Goal: Find specific page/section: Find specific page/section

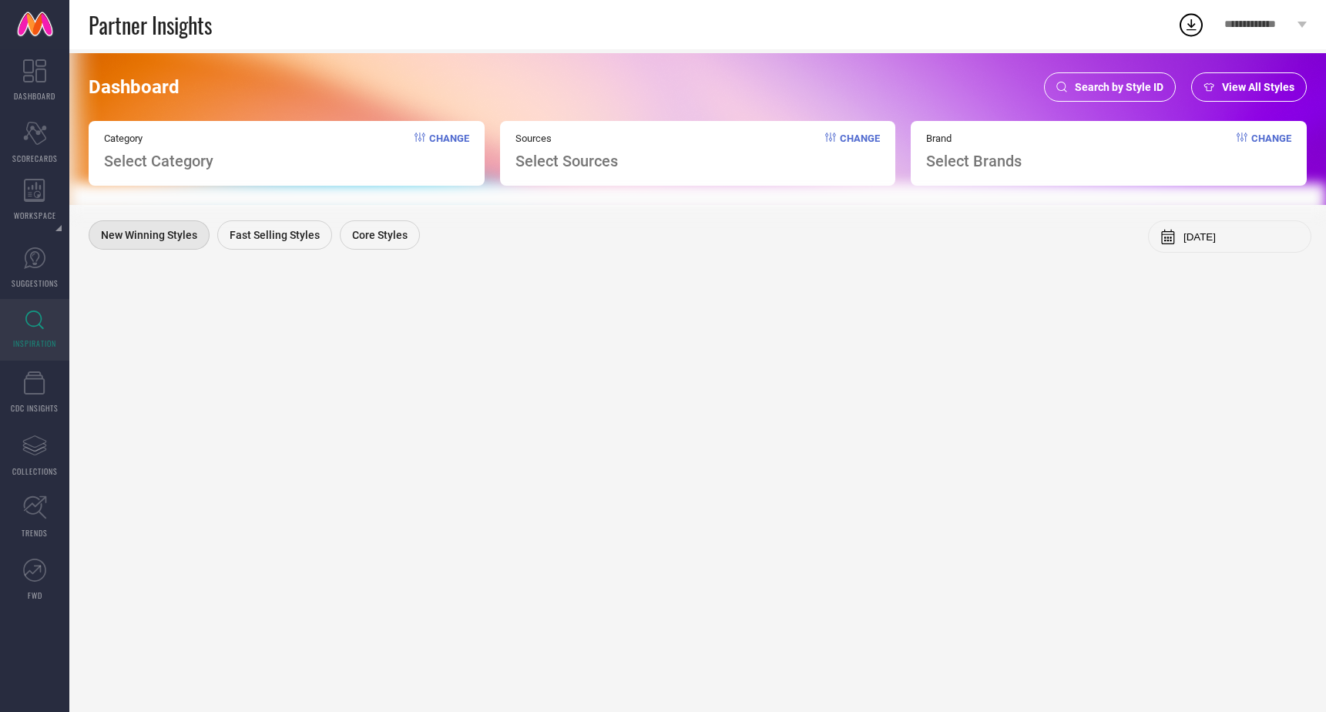
click at [1134, 93] on div "Search by Style ID" at bounding box center [1110, 86] width 132 height 29
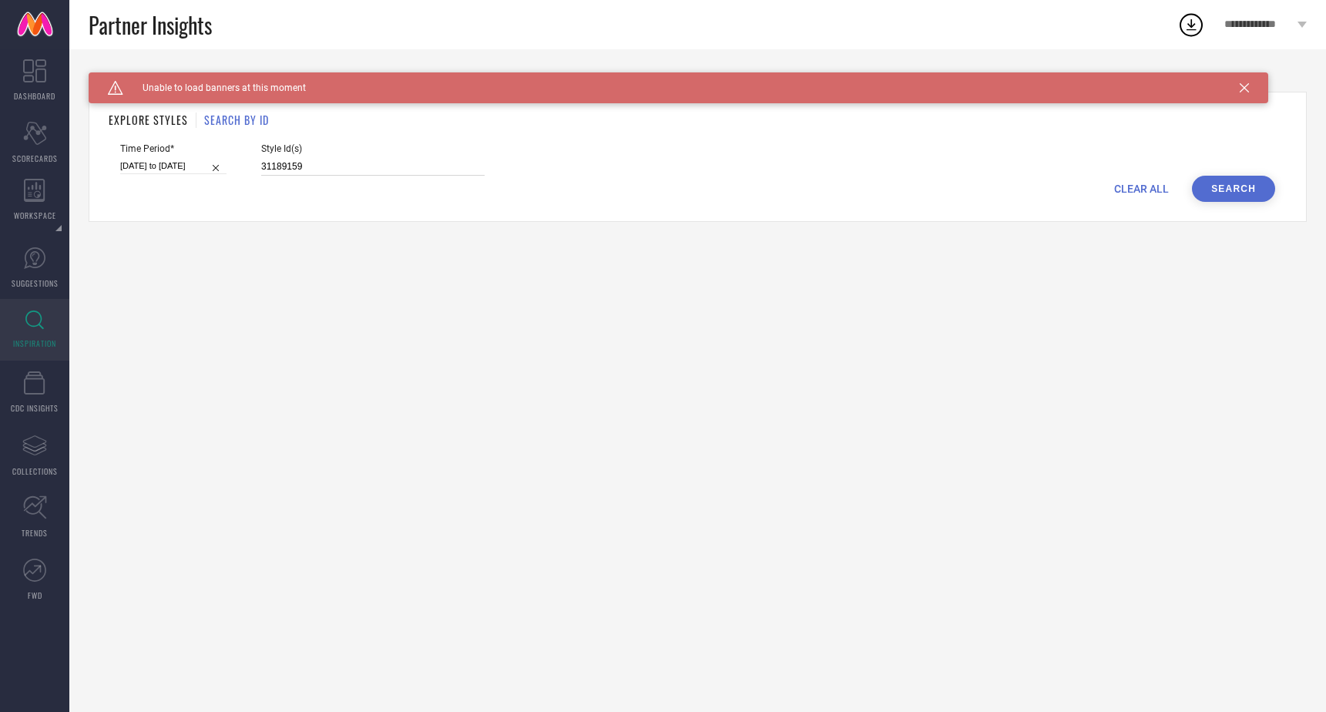
click at [326, 166] on input "31189159" at bounding box center [372, 167] width 223 height 18
paste input "29920241"
type input "29920241"
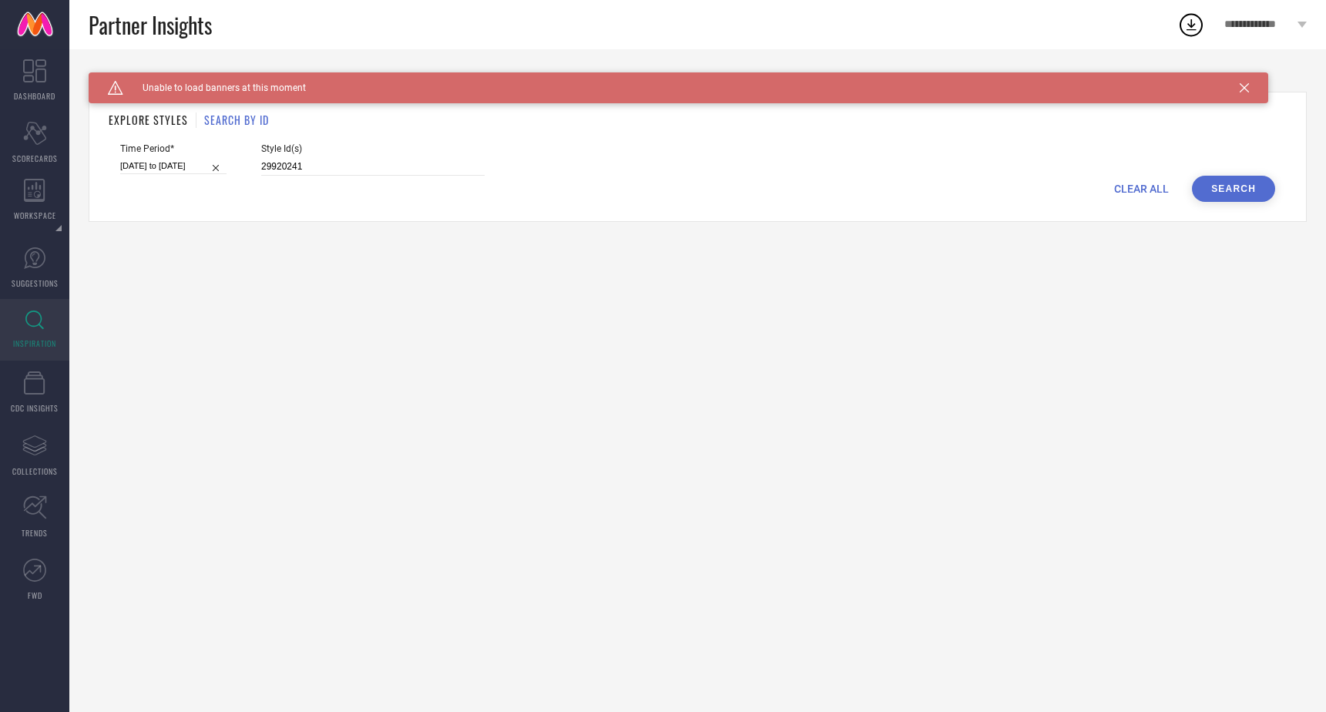
click at [1228, 192] on button "Search" at bounding box center [1233, 189] width 83 height 26
click at [205, 159] on input "[DATE] to [DATE]" at bounding box center [173, 166] width 106 height 16
select select "4"
select select "2025"
select select "5"
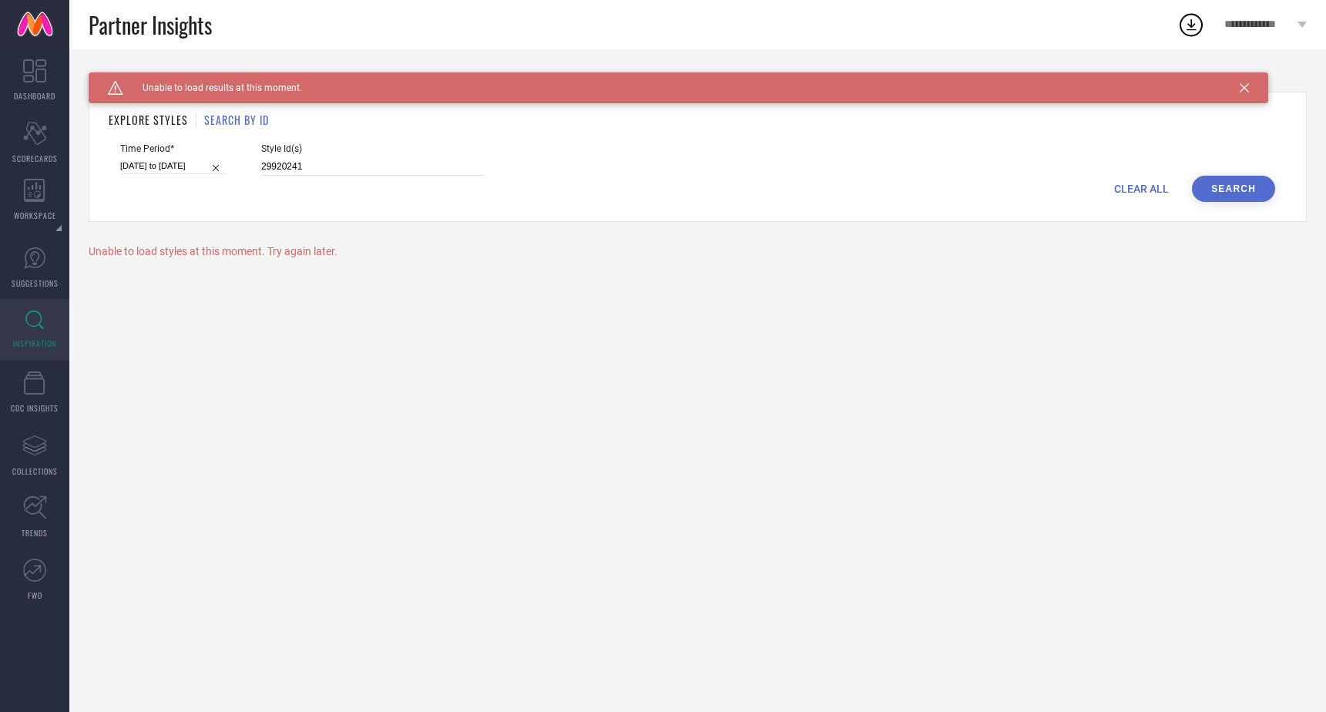
select select "2025"
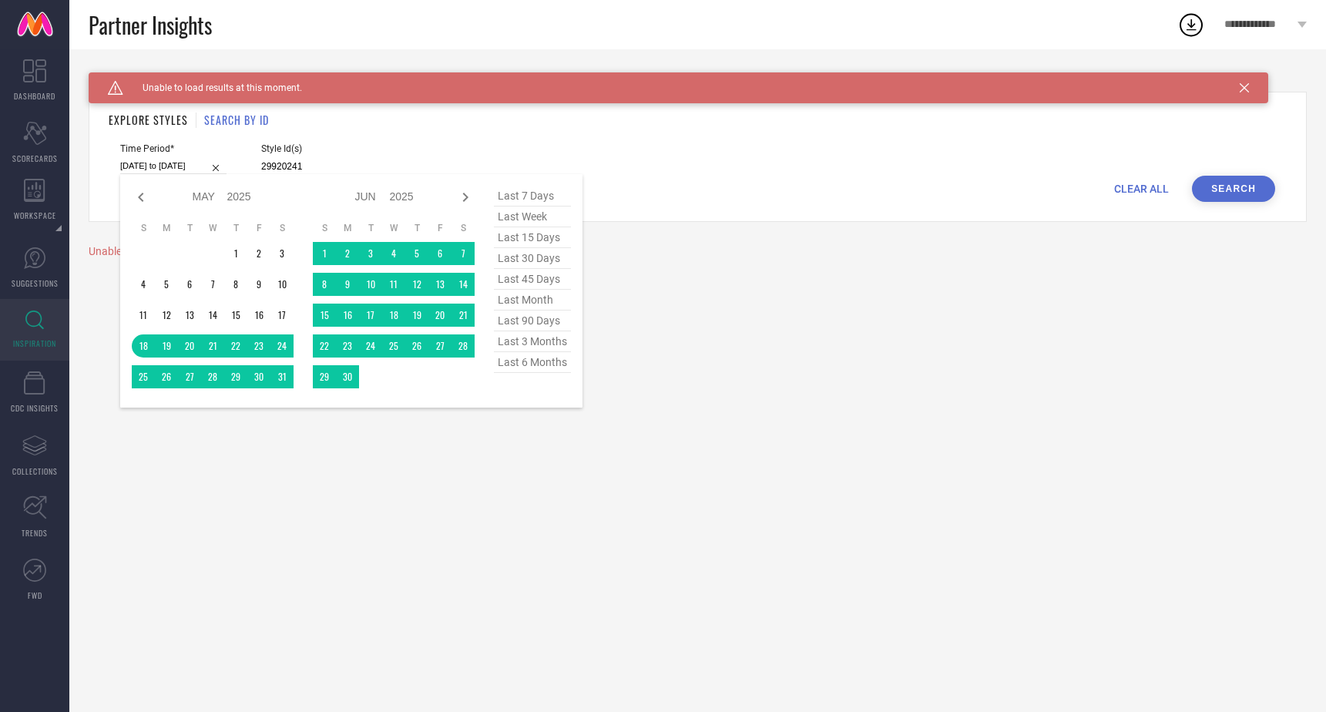
click at [539, 319] on span "last 90 days" at bounding box center [532, 321] width 77 height 21
type input "[DATE] to [DATE]"
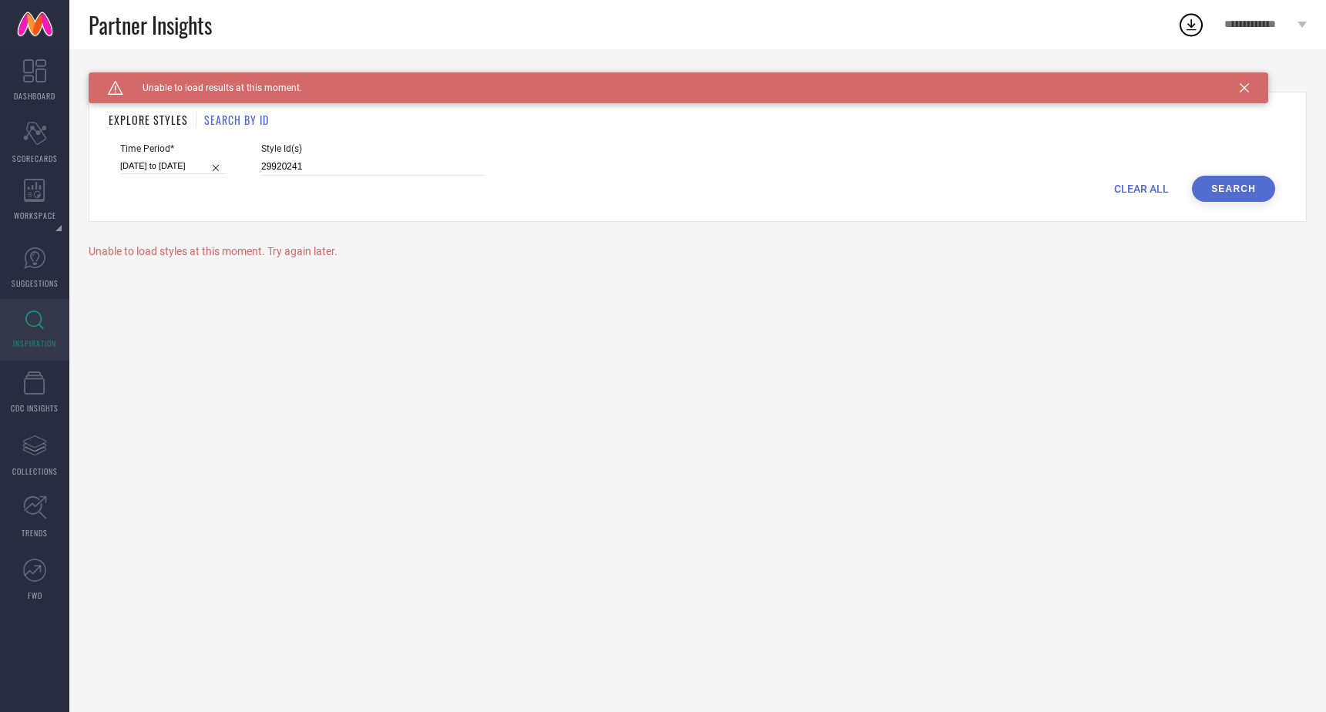
click at [1232, 191] on button "Search" at bounding box center [1233, 189] width 83 height 26
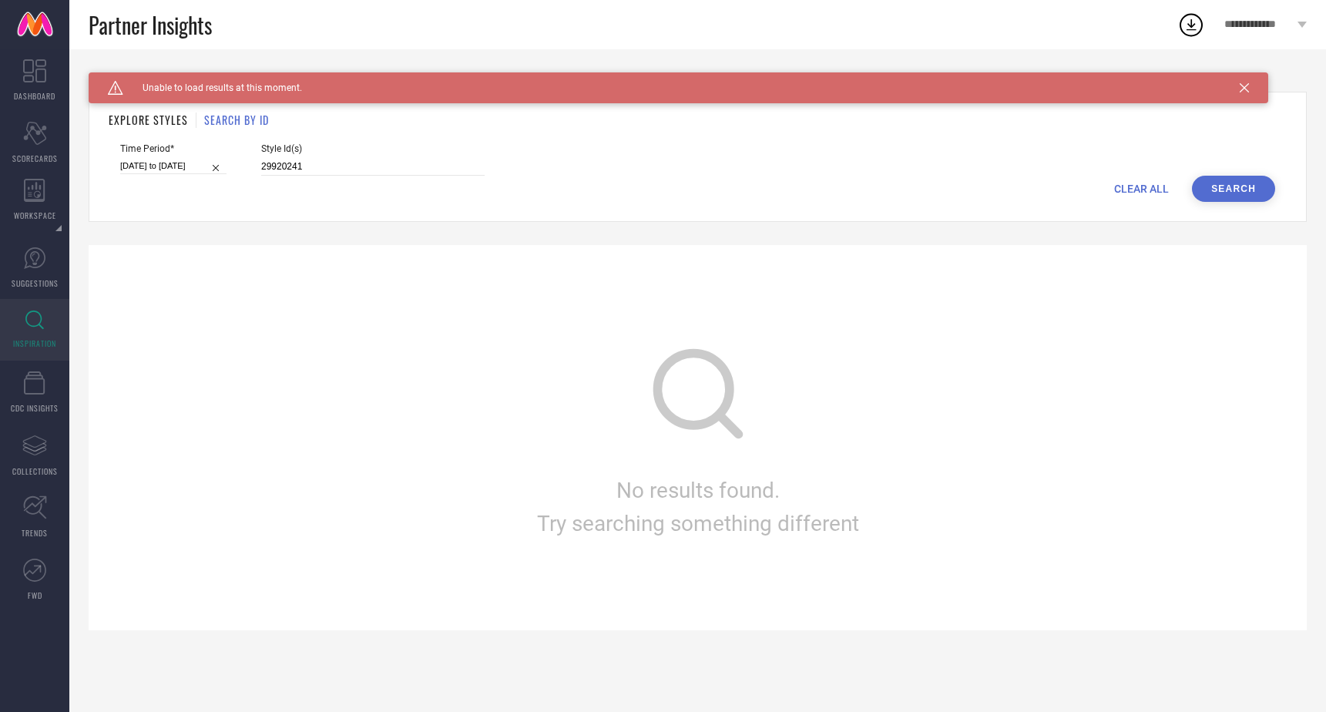
click at [248, 120] on h1 "SEARCH BY ID" at bounding box center [236, 120] width 65 height 16
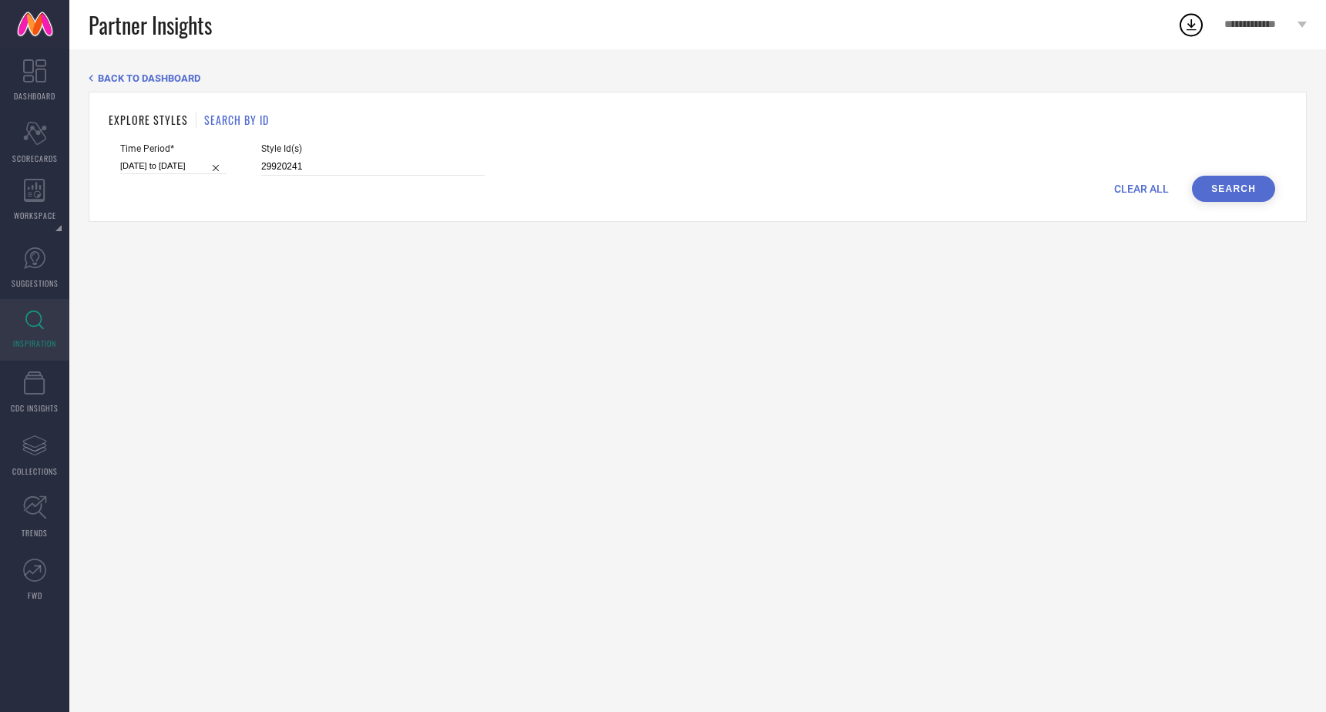
click at [1242, 189] on button "Search" at bounding box center [1233, 189] width 83 height 26
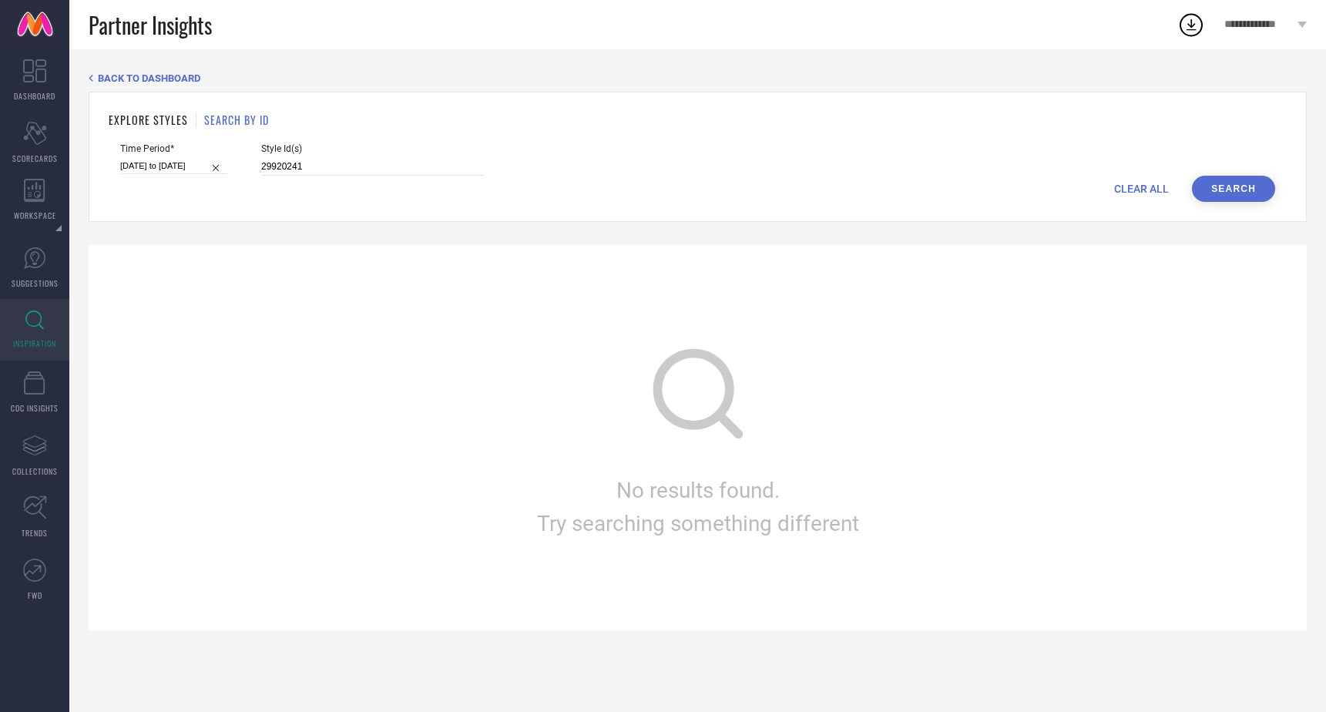
click at [1228, 209] on div "EXPLORE STYLES SEARCH BY ID Time Period* [DATE] to [DATE] Style Id(s) 29920241 …" at bounding box center [698, 157] width 1218 height 130
click at [202, 165] on input "[DATE] to [DATE]" at bounding box center [173, 166] width 106 height 16
select select "5"
select select "2025"
select select "6"
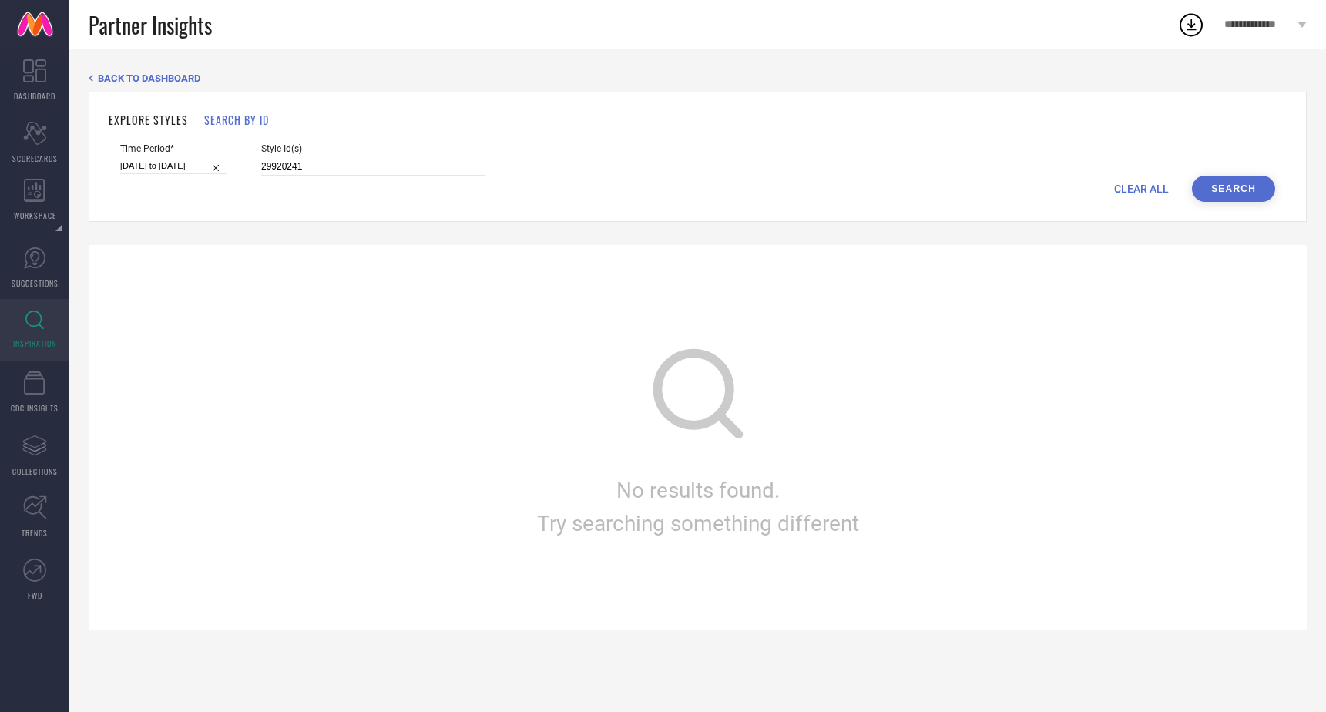
select select "2025"
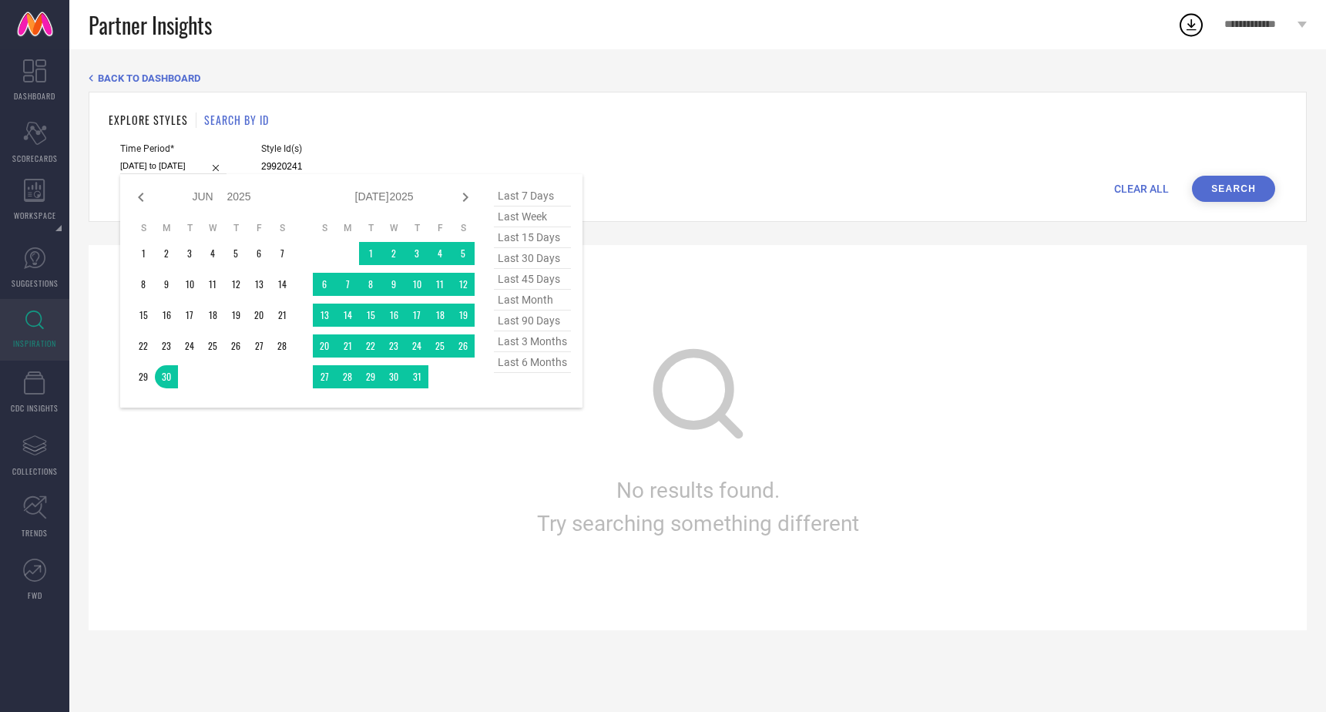
click at [539, 361] on span "last 6 months" at bounding box center [532, 362] width 77 height 21
type input "[DATE] to [DATE]"
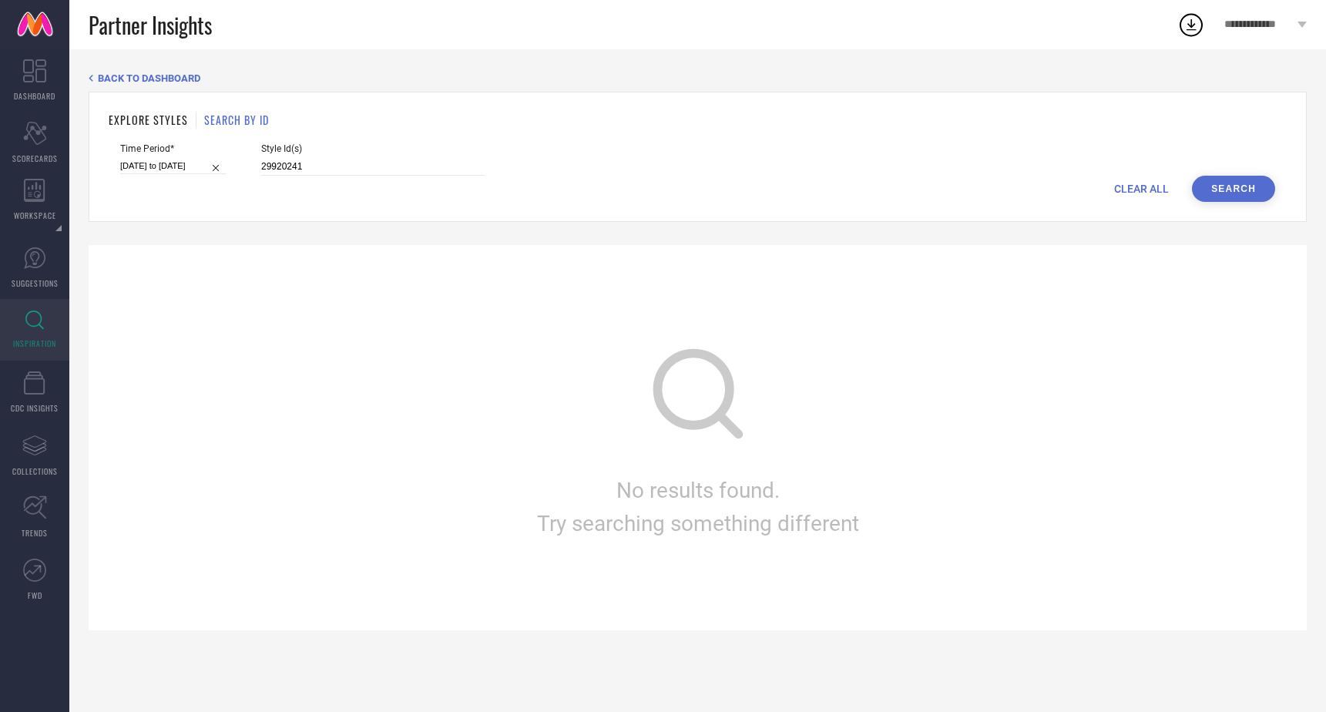
click at [1210, 203] on div "EXPLORE STYLES SEARCH BY ID Time Period* [DATE] to [DATE] Style Id(s) 29920241 …" at bounding box center [698, 157] width 1218 height 130
click at [1224, 193] on button "Search" at bounding box center [1233, 189] width 83 height 26
